Goal: Information Seeking & Learning: Learn about a topic

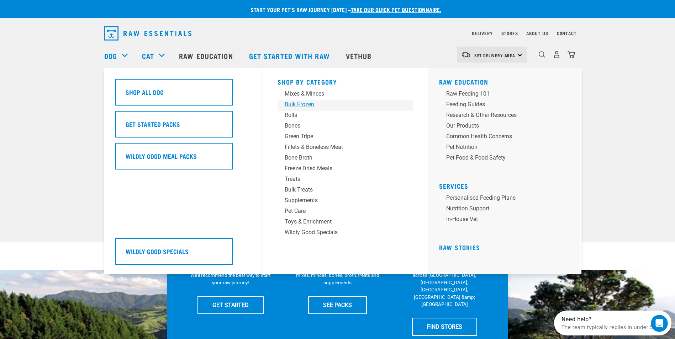
click at [300, 102] on div "Bulk Frozen" at bounding box center [340, 104] width 111 height 9
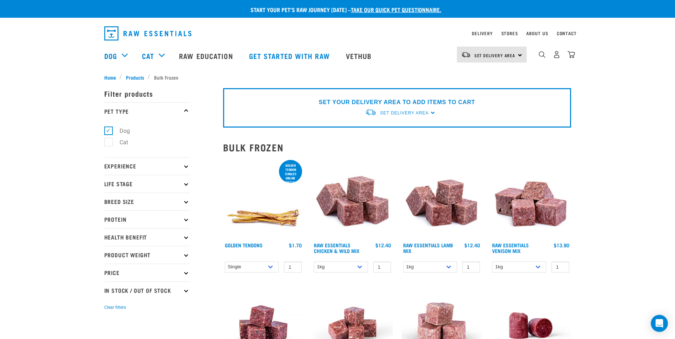
click at [186, 184] on icon at bounding box center [186, 184] width 4 height 4
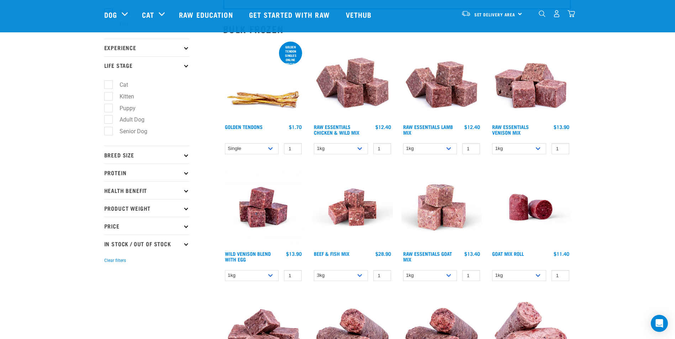
scroll to position [71, 0]
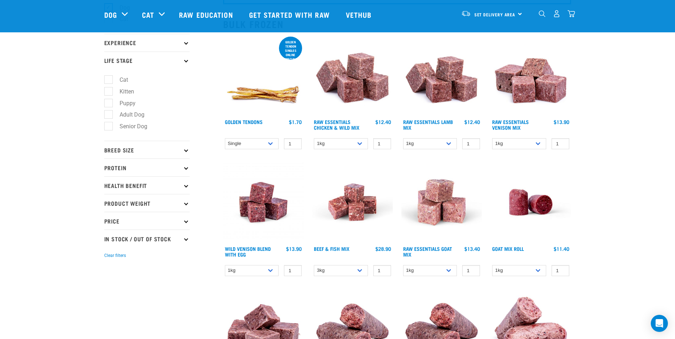
click at [187, 167] on icon at bounding box center [186, 168] width 4 height 4
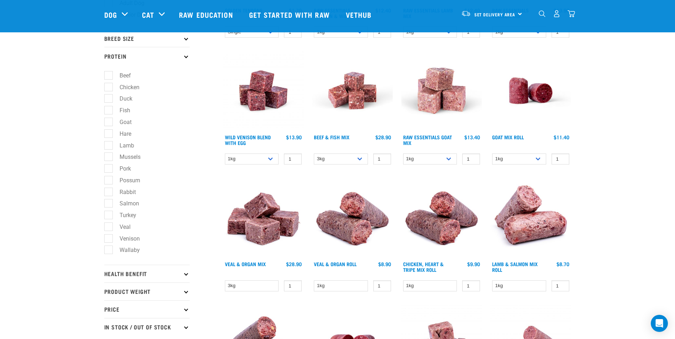
scroll to position [178, 0]
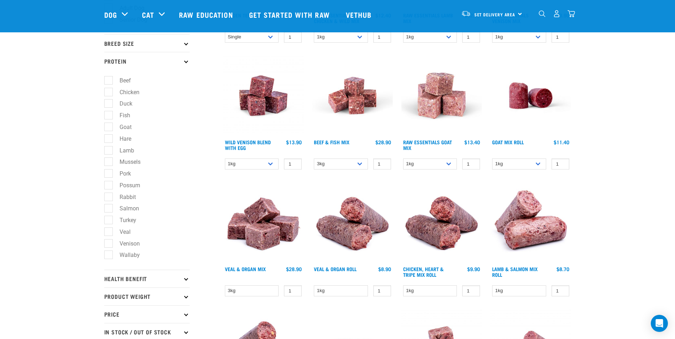
click at [149, 279] on p "Health Benefit" at bounding box center [146, 279] width 85 height 18
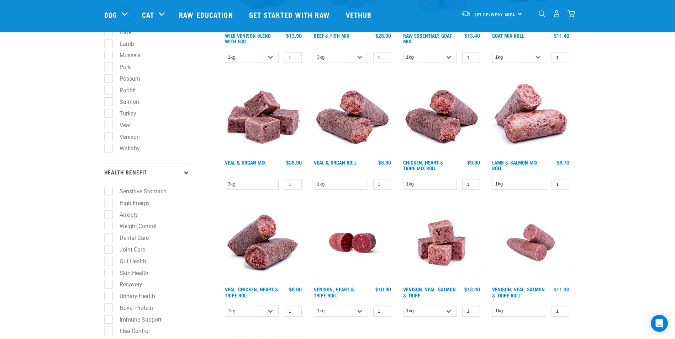
scroll to position [320, 0]
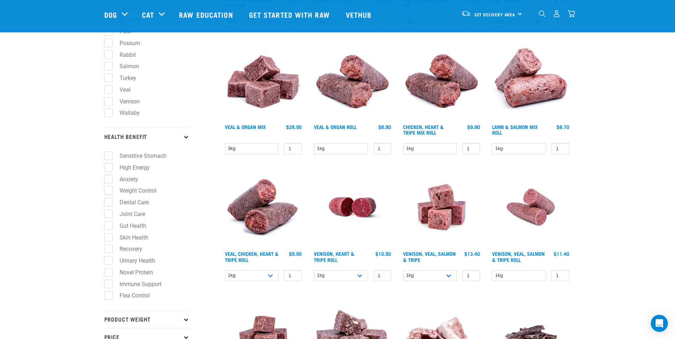
click at [133, 270] on label "Novel Protein" at bounding box center [132, 272] width 48 height 9
click at [109, 270] on input "Novel Protein" at bounding box center [106, 271] width 5 height 5
checkbox input "true"
click at [54, 270] on div "Start your pet’s raw journey today – take our quick pet questionnaire. Delivery…" at bounding box center [337, 252] width 675 height 1145
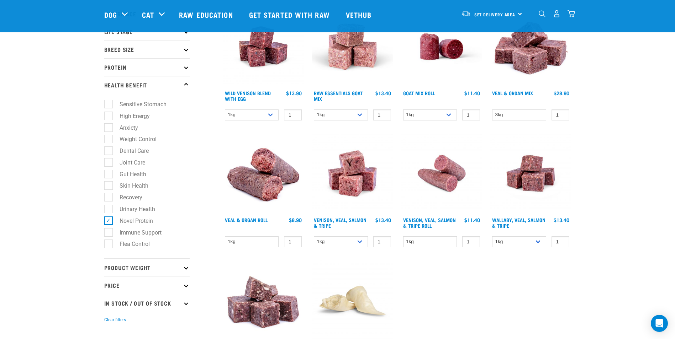
scroll to position [107, 0]
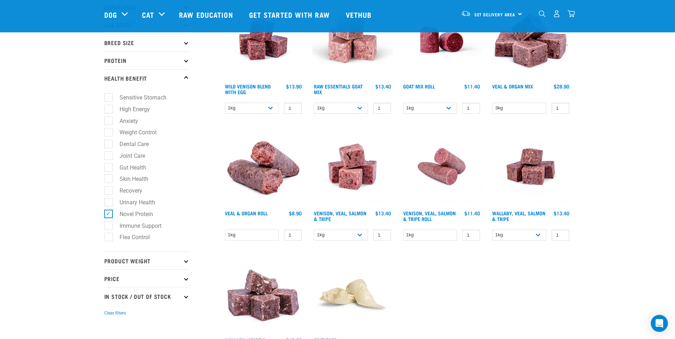
click at [110, 215] on label "Novel Protein" at bounding box center [132, 214] width 48 height 9
click at [109, 215] on input "Novel Protein" at bounding box center [106, 213] width 5 height 5
checkbox input "false"
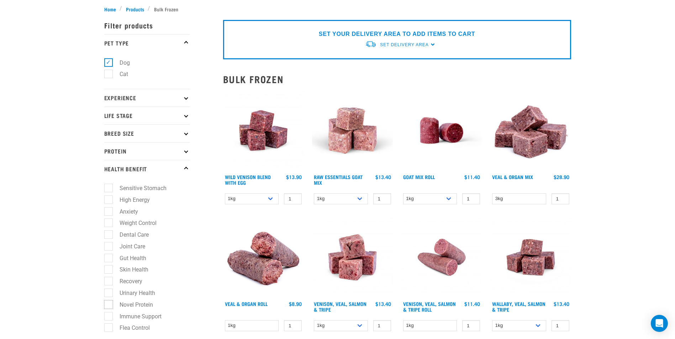
scroll to position [0, 0]
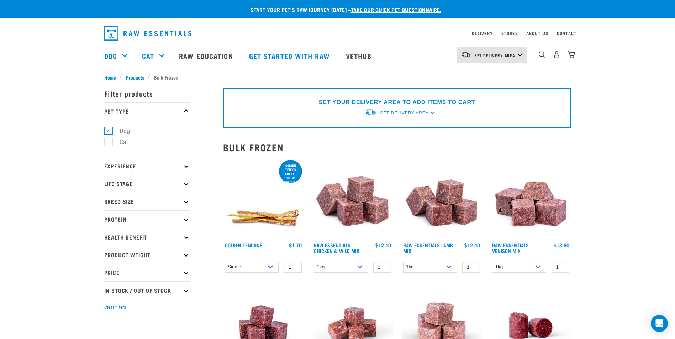
click at [188, 220] on p "Protein" at bounding box center [146, 220] width 85 height 18
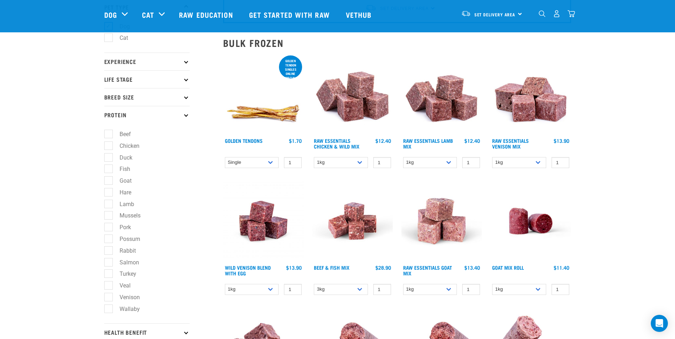
scroll to position [71, 0]
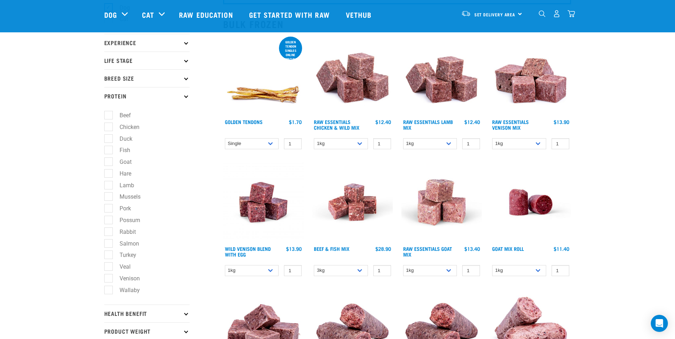
click at [110, 266] on label "Veal" at bounding box center [120, 267] width 25 height 9
click at [109, 266] on input "Veal" at bounding box center [106, 265] width 5 height 5
checkbox input "true"
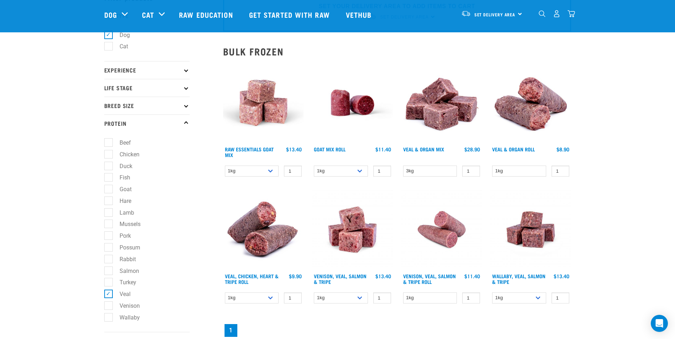
scroll to position [142, 0]
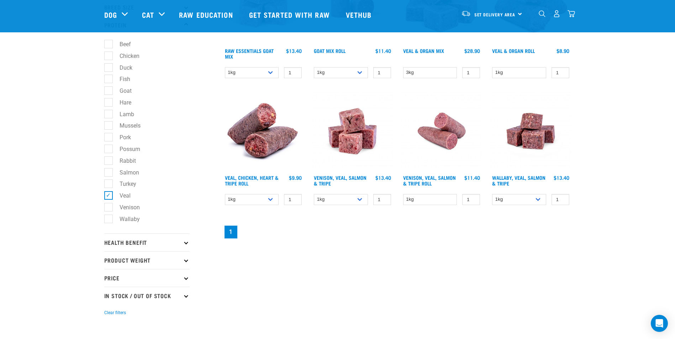
click at [108, 198] on label "Veal" at bounding box center [120, 195] width 25 height 9
click at [108, 197] on input "Veal" at bounding box center [106, 194] width 5 height 5
checkbox input "false"
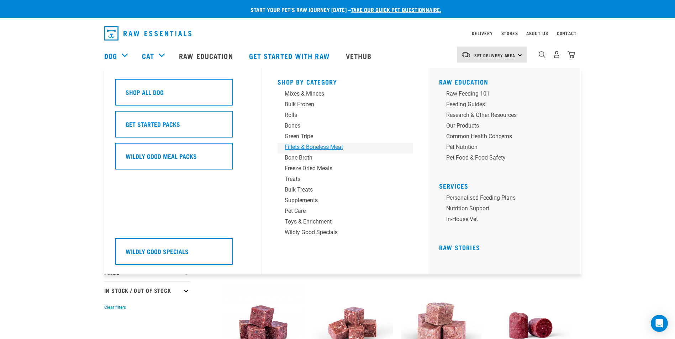
click at [296, 148] on div "Fillets & Boneless Meat" at bounding box center [340, 147] width 111 height 9
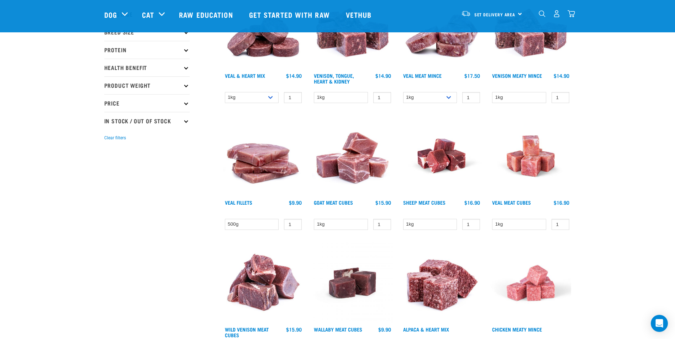
scroll to position [142, 0]
